Goal: Information Seeking & Learning: Learn about a topic

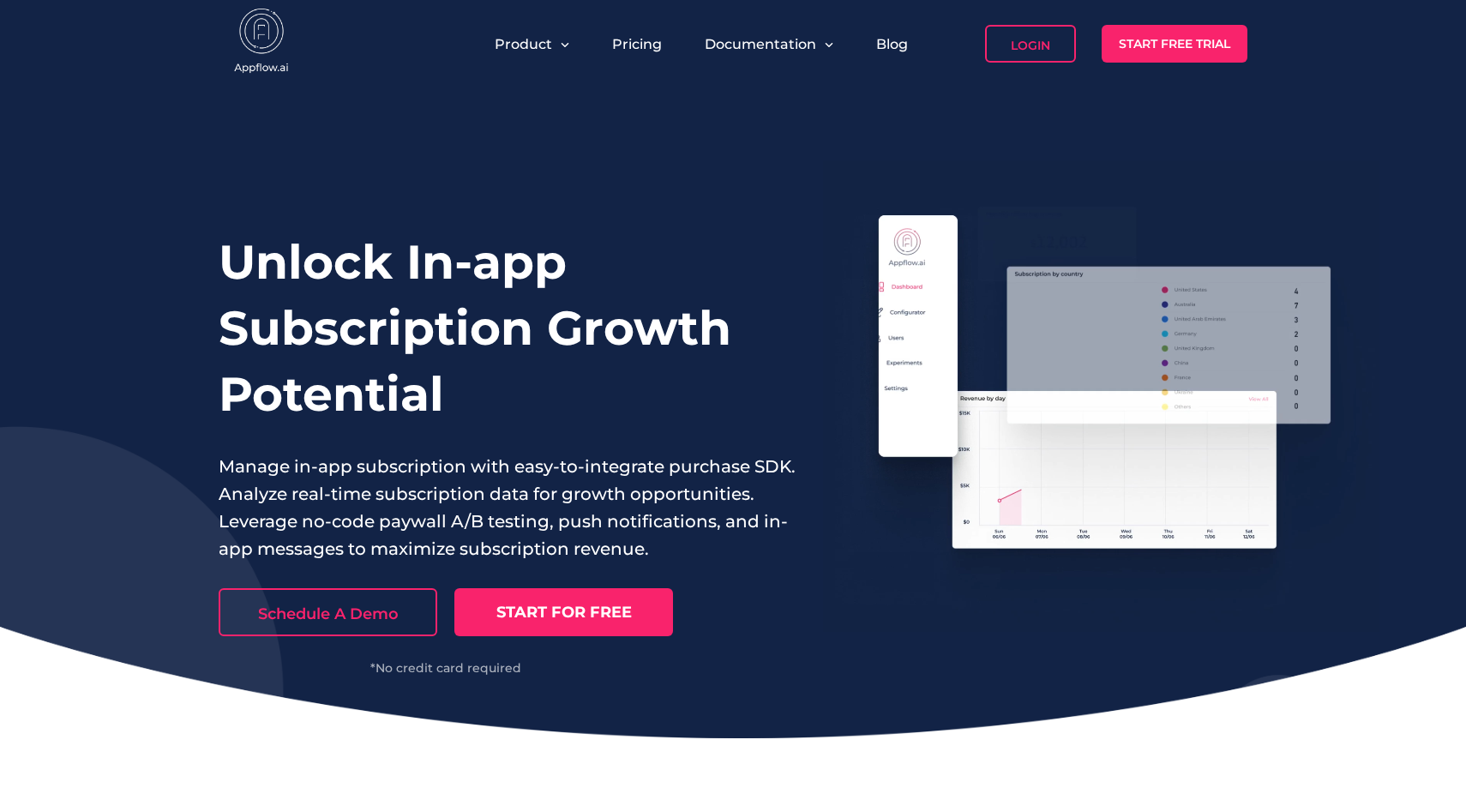
click at [624, 53] on div "Pricing" at bounding box center [638, 44] width 67 height 38
click at [625, 53] on div "Pricing" at bounding box center [638, 44] width 67 height 38
click at [635, 46] on link "Pricing" at bounding box center [638, 44] width 50 height 16
click at [656, 464] on p "Manage in-app subscription with easy-to-integrate purchase SDK. Analyze real-ti…" at bounding box center [508, 508] width 578 height 110
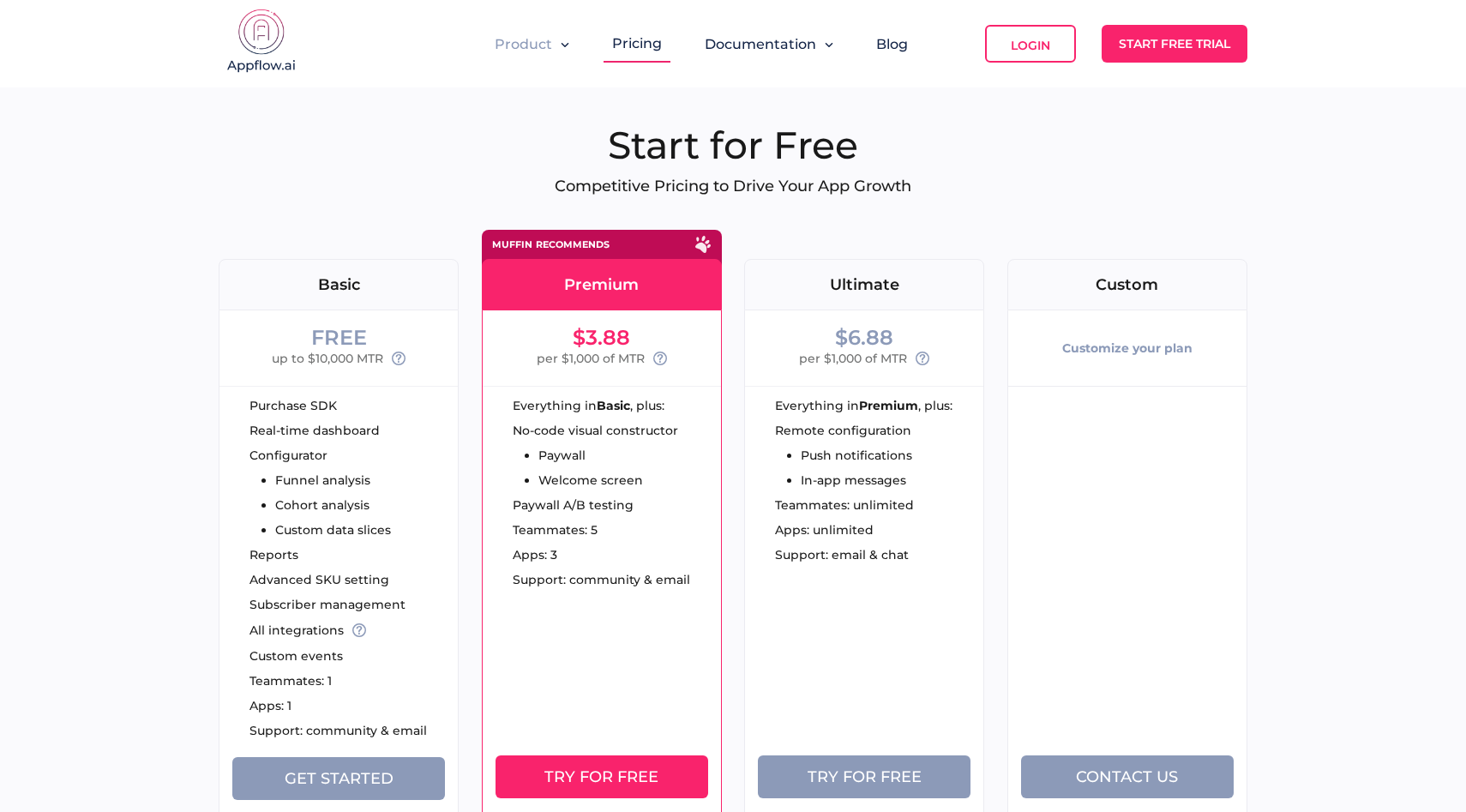
click at [540, 40] on span "Product" at bounding box center [523, 44] width 58 height 16
